Goal: Information Seeking & Learning: Learn about a topic

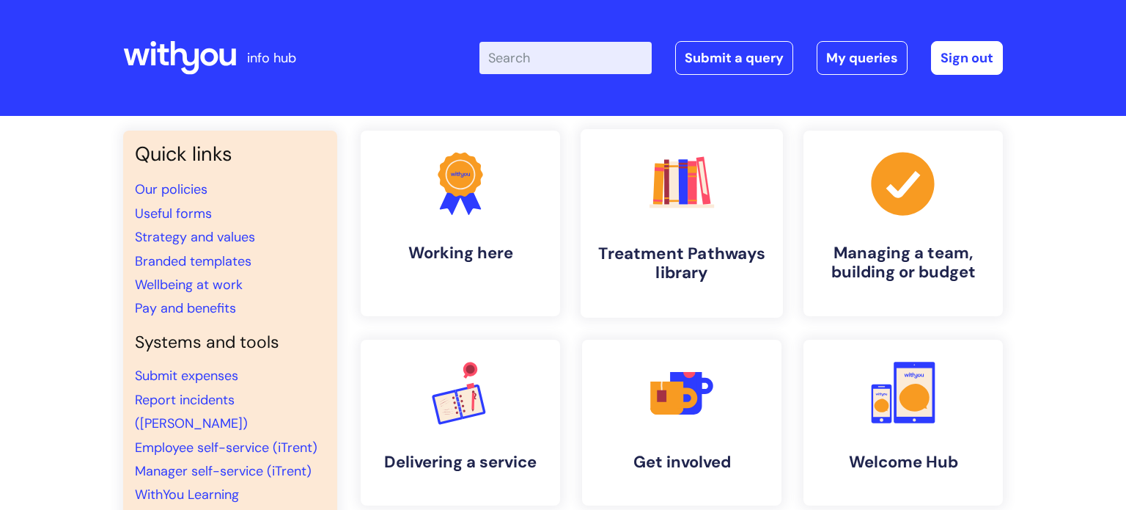
click at [678, 208] on icon ".cls-1{fill:#f89b22;}.cls-1,.cls-2,.cls-3,.cls-4,.cls-5,.cls-6,.cls-7{stroke-wi…" at bounding box center [681, 183] width 73 height 73
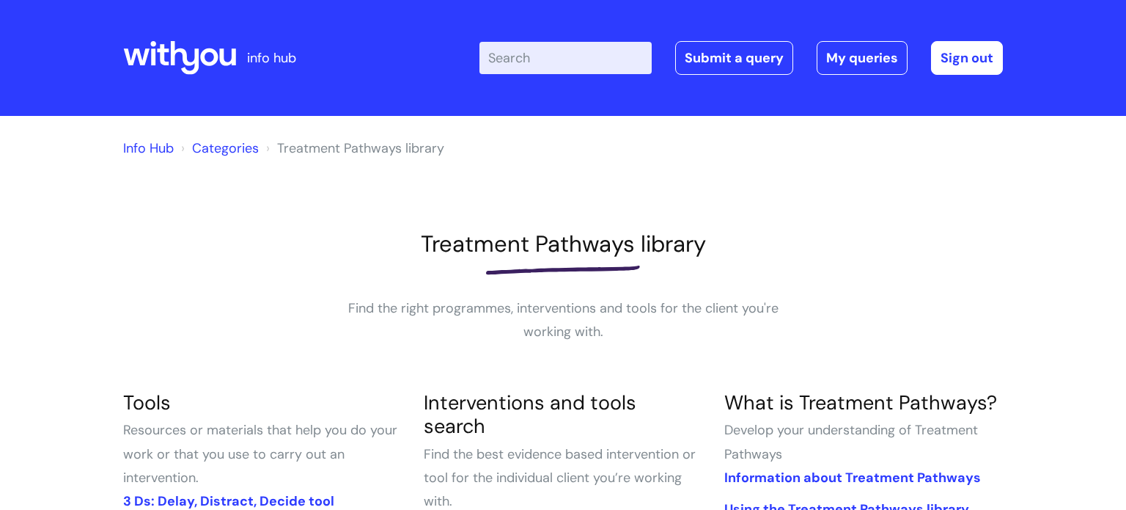
click at [541, 56] on input "Enter your search term here..." at bounding box center [566, 58] width 172 height 32
type input "A"
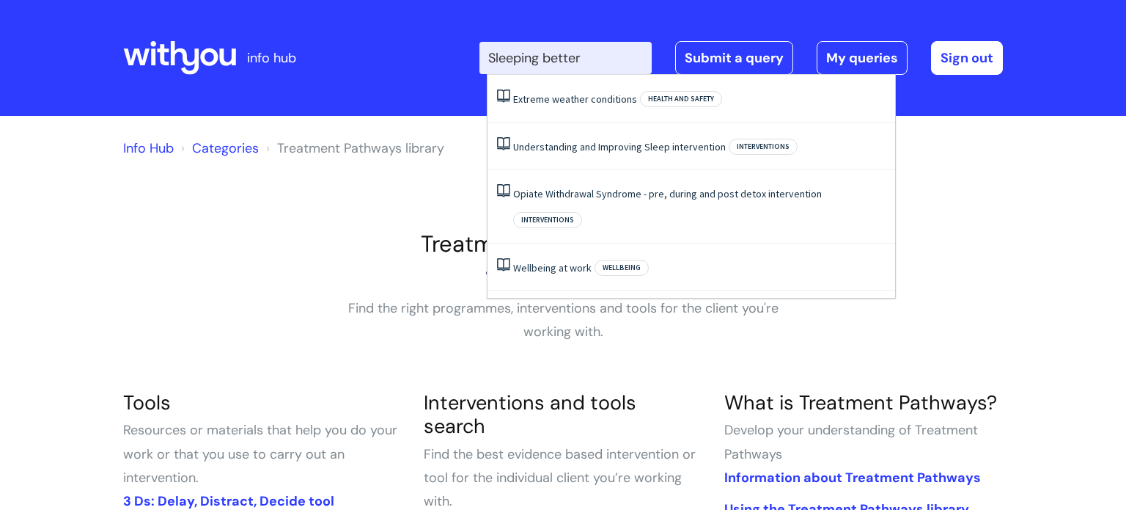
type input "Sleeping better"
click button "Search" at bounding box center [0, 0] width 0 height 0
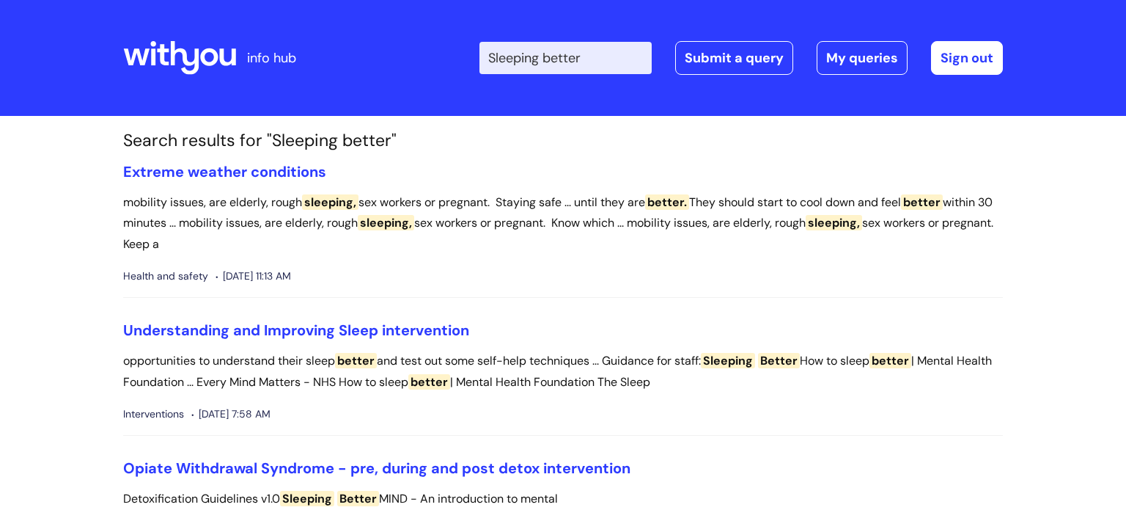
click at [604, 59] on input "Sleeping better" at bounding box center [566, 58] width 172 height 32
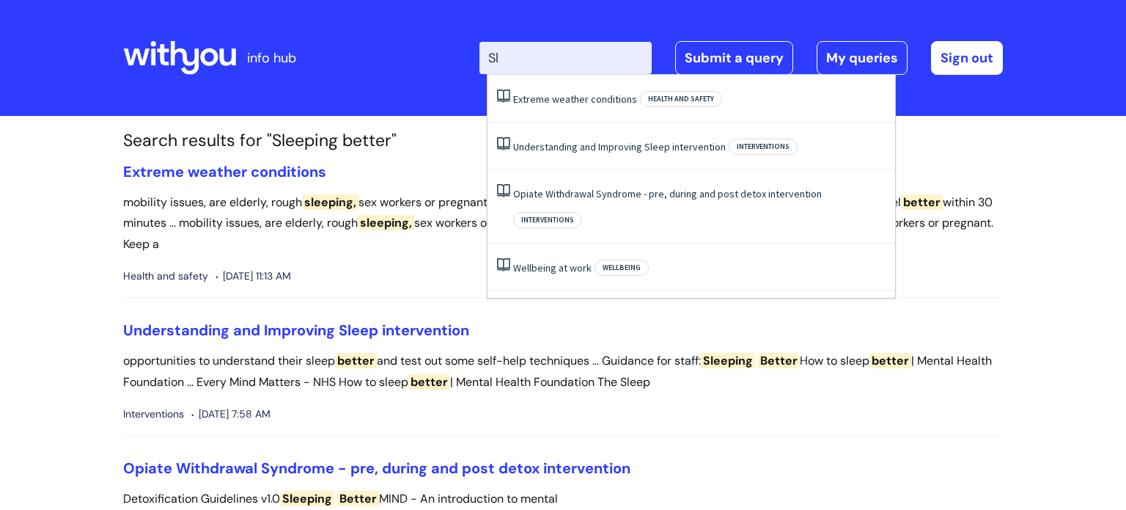
type input "S"
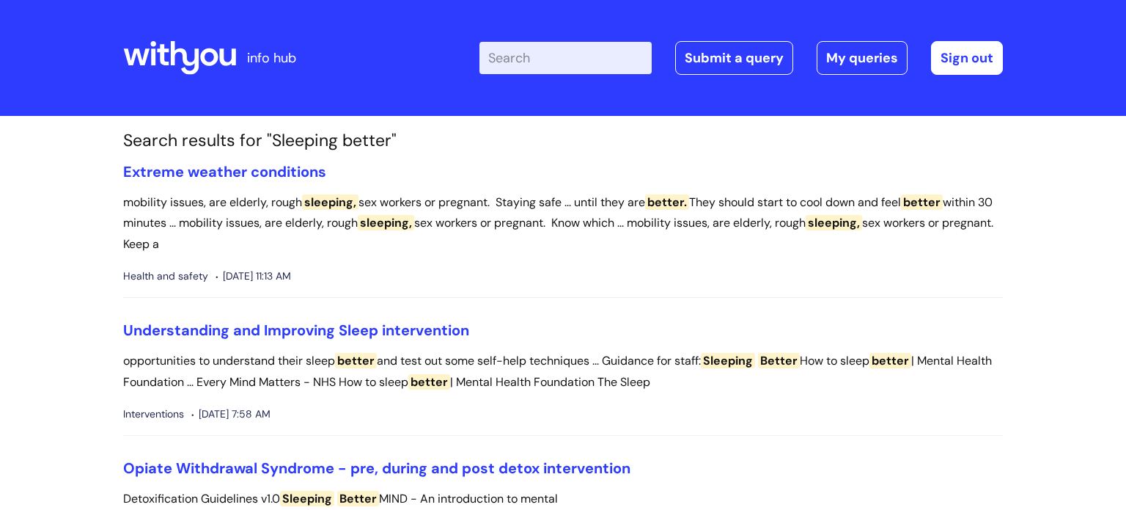
click at [530, 64] on input "Enter your search term here..." at bounding box center [566, 58] width 172 height 32
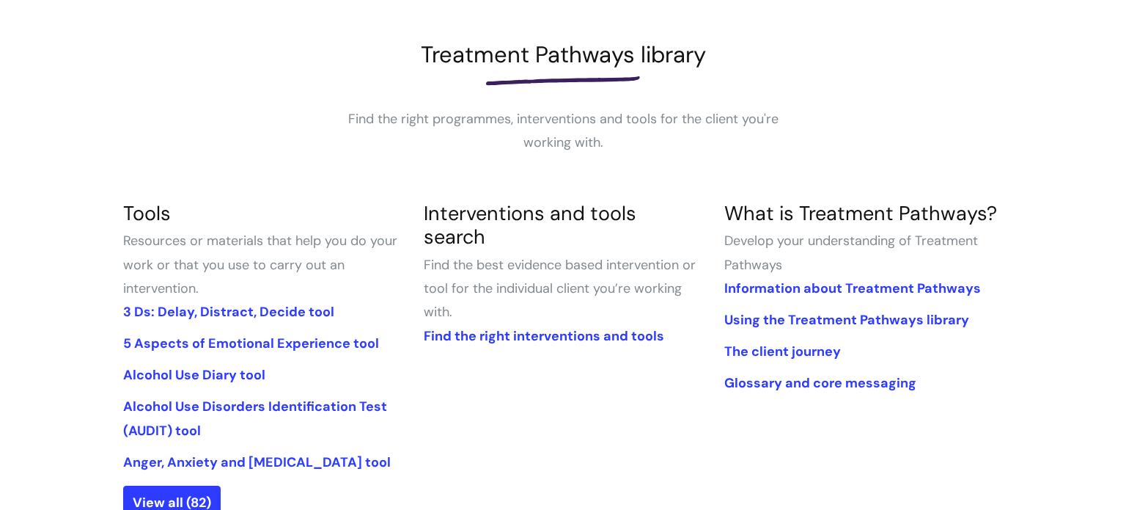
scroll to position [191, 0]
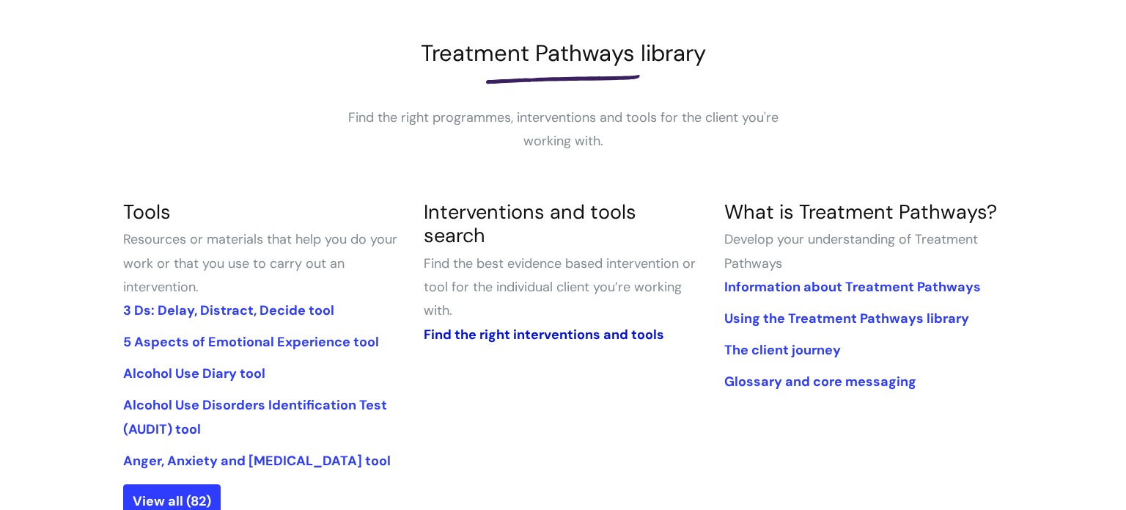
click at [535, 326] on link "Find the right interventions and tools" at bounding box center [544, 335] width 241 height 18
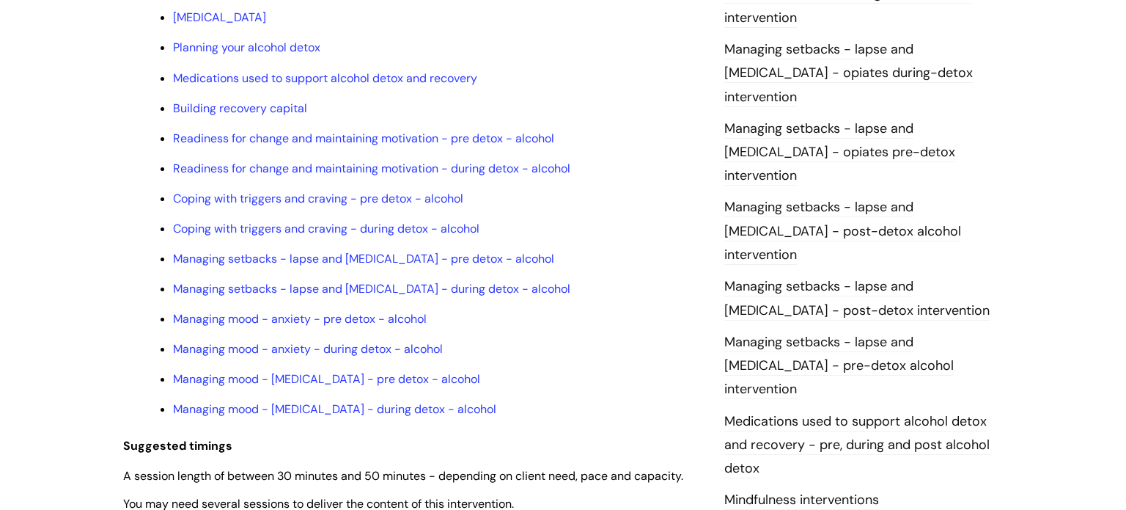
scroll to position [1317, 0]
